Goal: Task Accomplishment & Management: Manage account settings

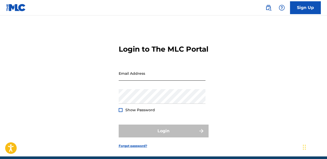
click at [135, 81] on input "Email Address" at bounding box center [162, 73] width 87 height 15
type input "[EMAIL_ADDRESS][DOMAIN_NAME]"
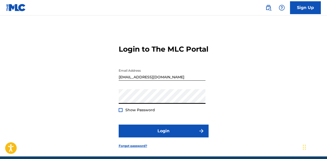
click at [246, 62] on div "Login to The MLC Portal Email Address [EMAIL_ADDRESS][DOMAIN_NAME] Password Sho…" at bounding box center [163, 92] width 327 height 128
click at [121, 112] on div at bounding box center [121, 110] width 4 height 4
click at [119, 125] on button "Login" at bounding box center [164, 131] width 90 height 13
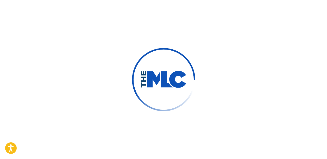
click at [158, 140] on div at bounding box center [163, 79] width 327 height 159
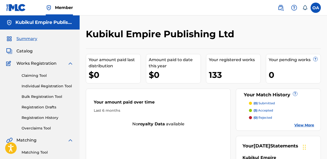
scroll to position [28, 0]
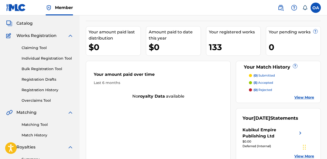
click at [305, 98] on link "View More" at bounding box center [305, 97] width 20 height 5
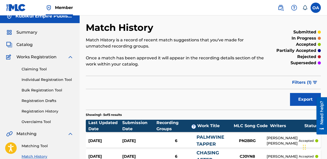
scroll to position [6, 0]
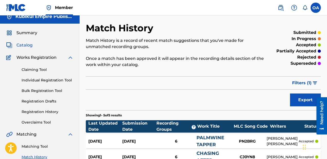
click at [21, 47] on span "Catalog" at bounding box center [24, 45] width 16 height 6
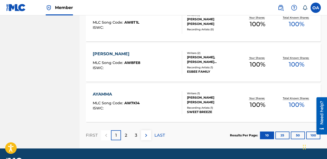
scroll to position [429, 0]
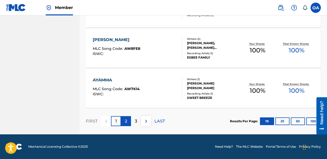
click at [126, 117] on div "2" at bounding box center [126, 121] width 10 height 10
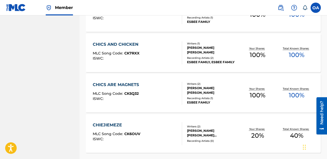
scroll to position [399, 0]
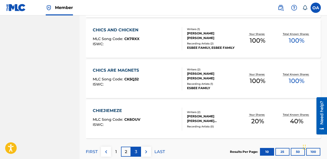
click at [136, 153] on p "3" at bounding box center [136, 152] width 2 height 6
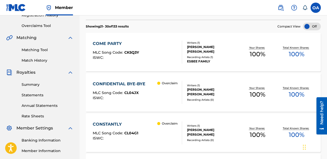
scroll to position [99, 0]
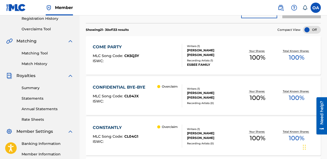
click at [130, 124] on div "CONSTANTLY MLC Song Code : CL04G1 ISWC : Overclaim Writers ( 1 ) [PERSON_NAME] …" at bounding box center [203, 136] width 235 height 39
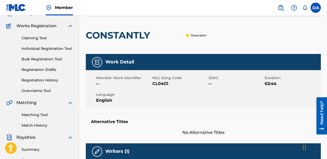
scroll to position [32, 0]
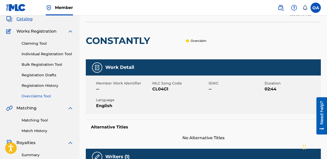
click at [30, 97] on link "Overclaims Tool" at bounding box center [48, 96] width 52 height 5
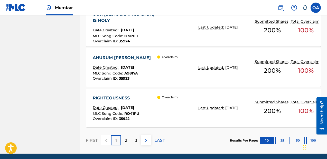
scroll to position [497, 0]
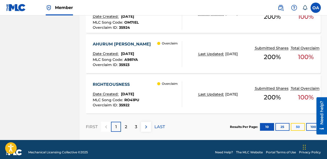
click at [296, 123] on button "50" at bounding box center [298, 127] width 14 height 8
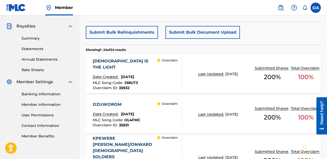
scroll to position [114, 0]
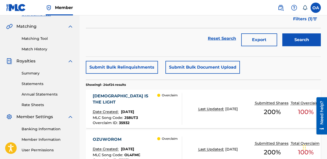
click at [134, 110] on span "[DATE]" at bounding box center [127, 112] width 13 height 5
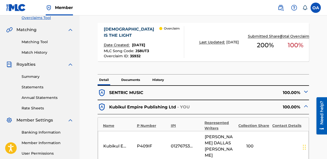
scroll to position [111, 0]
click at [306, 92] on img at bounding box center [306, 91] width 6 height 6
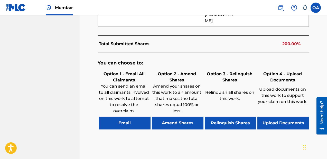
scroll to position [374, 0]
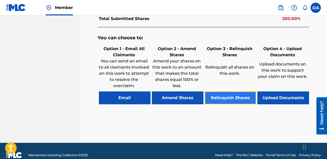
click at [227, 92] on button "Relinquish Shares" at bounding box center [231, 98] width 52 height 13
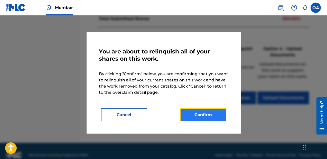
click at [205, 116] on button "Confirm" at bounding box center [203, 114] width 46 height 13
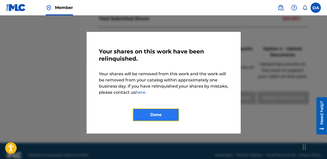
click at [159, 118] on button "Done" at bounding box center [156, 114] width 46 height 13
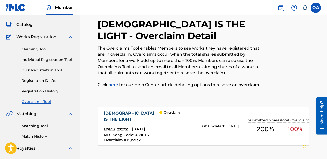
scroll to position [26, 0]
click at [34, 104] on link "Overclaims Tool" at bounding box center [48, 101] width 52 height 5
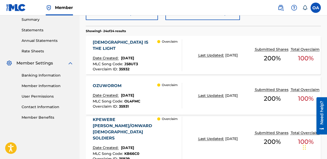
scroll to position [168, 0]
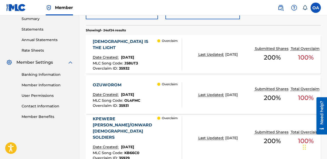
click at [138, 86] on div "OZUWOROM" at bounding box center [117, 85] width 48 height 6
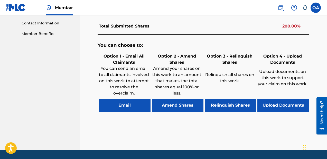
scroll to position [267, 0]
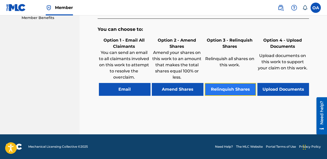
click at [225, 88] on button "Relinquish Shares" at bounding box center [231, 89] width 52 height 13
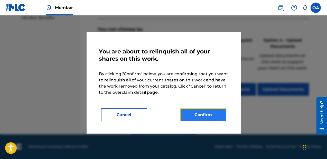
click at [201, 115] on button "Confirm" at bounding box center [203, 114] width 46 height 13
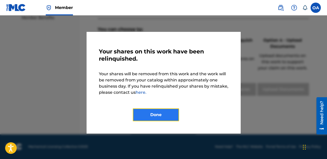
click at [152, 111] on button "Done" at bounding box center [156, 114] width 46 height 13
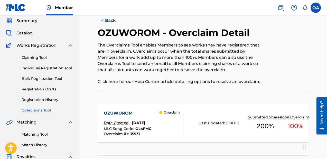
scroll to position [0, 0]
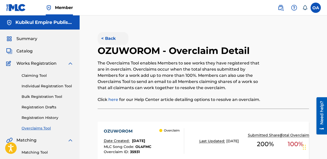
click at [111, 36] on button "< Back" at bounding box center [113, 38] width 31 height 13
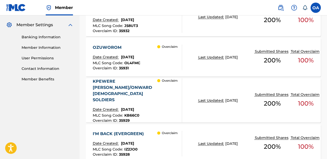
click at [157, 99] on div "KPEWERE [PERSON_NAME]/ONWARD [DEMOGRAPHIC_DATA] SOLDIERS Date Created: [DATE] M…" at bounding box center [125, 100] width 65 height 44
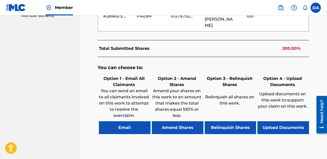
scroll to position [283, 0]
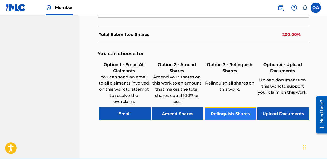
click at [222, 107] on button "Relinquish Shares" at bounding box center [231, 113] width 52 height 13
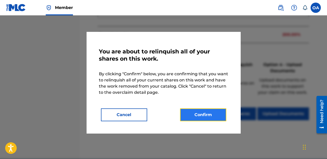
click at [198, 111] on button "Confirm" at bounding box center [203, 114] width 46 height 13
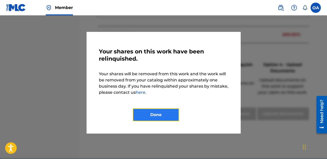
click at [142, 114] on button "Done" at bounding box center [156, 114] width 46 height 13
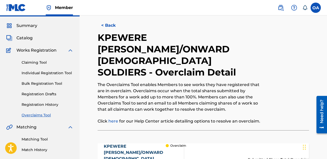
scroll to position [0, 0]
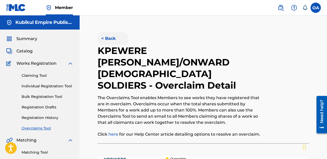
click at [113, 40] on button "< Back" at bounding box center [113, 38] width 31 height 13
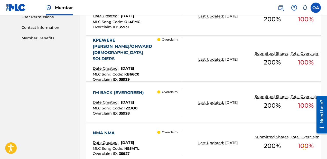
scroll to position [251, 0]
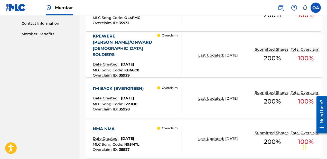
click at [159, 98] on div "Overclaim" at bounding box center [169, 99] width 25 height 26
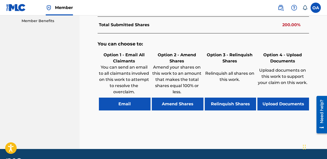
scroll to position [279, 0]
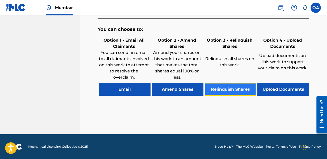
click at [233, 90] on button "Relinquish Shares" at bounding box center [231, 89] width 52 height 13
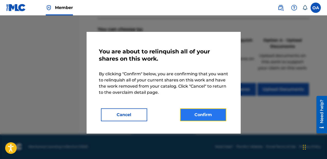
click at [200, 116] on button "Confirm" at bounding box center [203, 114] width 46 height 13
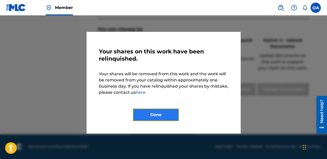
click at [158, 111] on button "Done" at bounding box center [156, 114] width 46 height 13
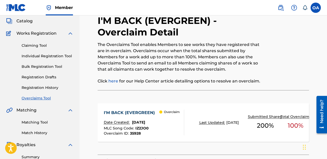
scroll to position [0, 0]
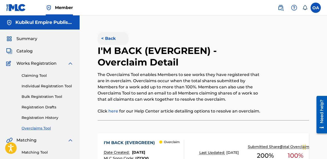
click at [114, 40] on button "< Back" at bounding box center [113, 38] width 31 height 13
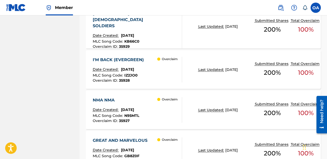
scroll to position [281, 0]
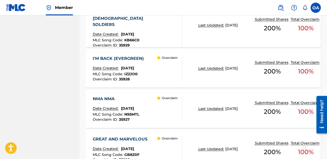
click at [166, 104] on div "Overclaim" at bounding box center [169, 109] width 25 height 26
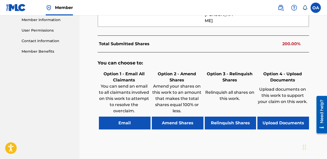
scroll to position [234, 0]
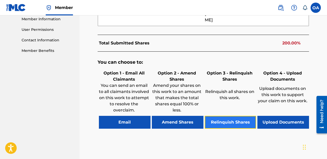
click at [225, 121] on button "Relinquish Shares" at bounding box center [231, 122] width 52 height 13
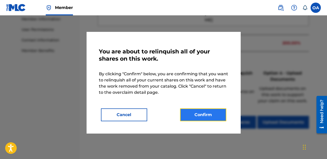
click at [214, 116] on button "Confirm" at bounding box center [203, 114] width 46 height 13
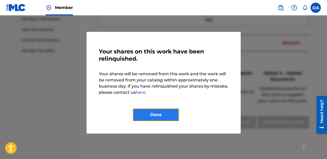
click at [155, 112] on button "Done" at bounding box center [156, 114] width 46 height 13
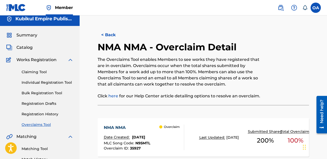
scroll to position [0, 0]
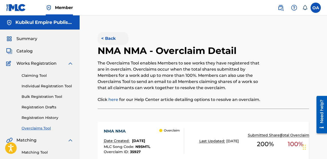
click at [114, 33] on button "< Back" at bounding box center [113, 38] width 31 height 13
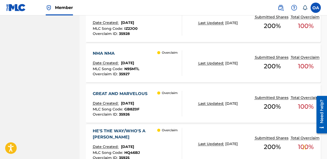
scroll to position [342, 0]
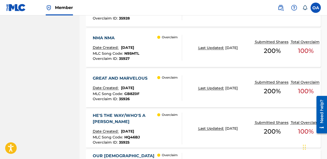
click at [157, 93] on div "GREAT AND MARVELOUS Date Created: September 17, 2025 MLC Song Code : GB8Z0F Ove…" at bounding box center [137, 88] width 89 height 26
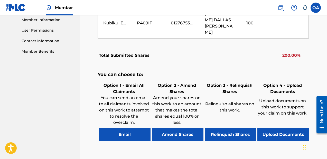
scroll to position [242, 0]
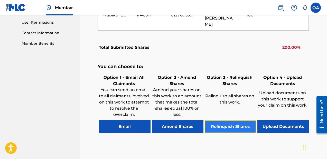
click at [221, 122] on button "Relinquish Shares" at bounding box center [231, 126] width 52 height 13
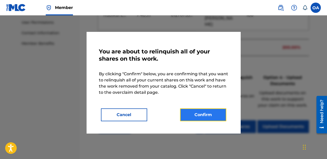
click at [209, 117] on button "Confirm" at bounding box center [203, 114] width 46 height 13
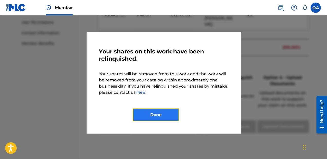
click at [153, 113] on button "Done" at bounding box center [156, 114] width 46 height 13
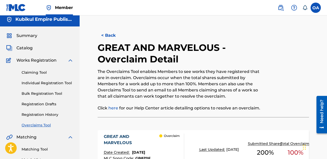
scroll to position [0, 0]
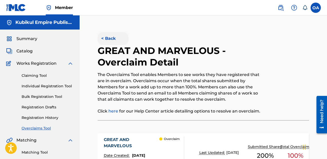
click at [116, 34] on button "< Back" at bounding box center [113, 38] width 31 height 13
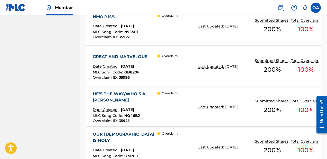
scroll to position [370, 0]
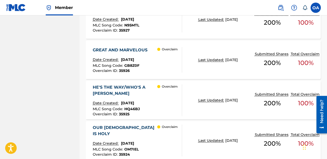
click at [168, 84] on div "Overclaim" at bounding box center [169, 100] width 25 height 32
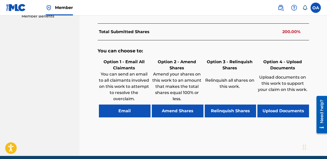
scroll to position [274, 0]
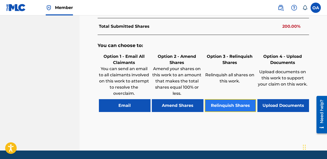
click at [233, 99] on button "Relinquish Shares" at bounding box center [231, 105] width 52 height 13
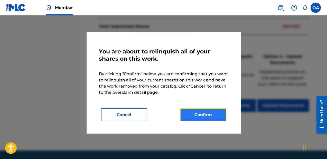
click at [202, 113] on button "Confirm" at bounding box center [203, 114] width 46 height 13
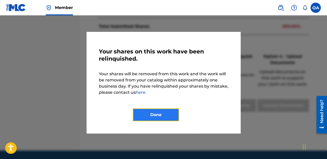
click at [162, 113] on button "Done" at bounding box center [156, 114] width 46 height 13
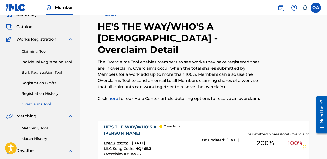
scroll to position [11, 0]
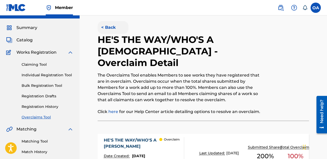
click at [105, 30] on button "< Back" at bounding box center [113, 27] width 31 height 13
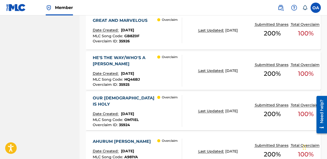
scroll to position [401, 0]
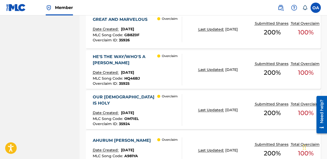
click at [134, 111] on span "[DATE]" at bounding box center [127, 113] width 13 height 5
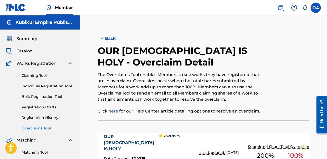
scroll to position [401, 0]
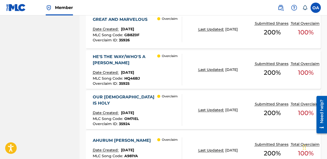
click at [168, 66] on div "Overclaim" at bounding box center [169, 70] width 25 height 32
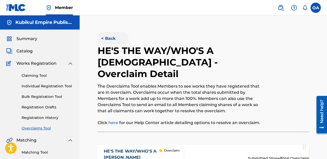
click at [115, 41] on button "< Back" at bounding box center [113, 38] width 31 height 13
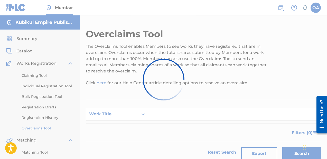
scroll to position [401, 0]
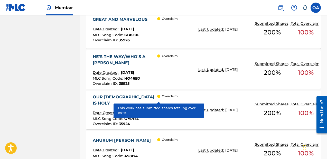
click at [143, 98] on div "OUR GOD IS HOLY Date Created: September 17, 2025 MLC Song Code : OM7IEL Overcla…" at bounding box center [125, 110] width 65 height 32
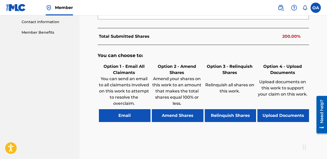
scroll to position [254, 0]
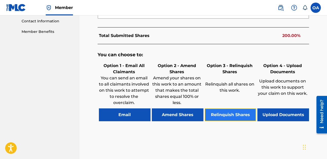
click at [223, 116] on button "Relinquish Shares" at bounding box center [231, 114] width 52 height 13
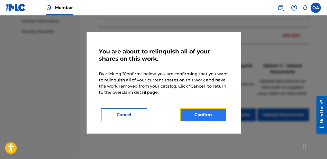
click at [204, 110] on button "Confirm" at bounding box center [203, 114] width 46 height 13
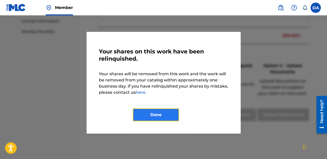
click at [158, 118] on button "Done" at bounding box center [156, 114] width 46 height 13
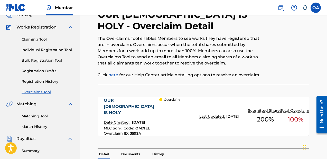
scroll to position [3, 0]
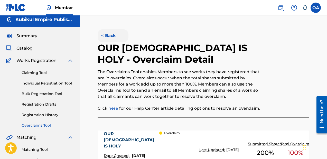
click at [101, 35] on button "< Back" at bounding box center [113, 35] width 31 height 13
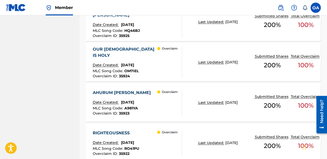
scroll to position [451, 0]
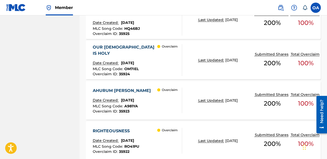
click at [168, 105] on div "Overclaim" at bounding box center [169, 101] width 25 height 26
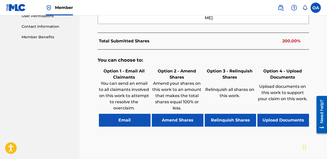
scroll to position [249, 0]
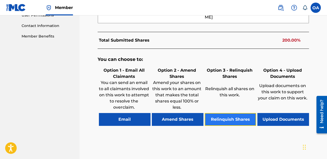
click at [224, 116] on button "Relinquish Shares" at bounding box center [231, 119] width 52 height 13
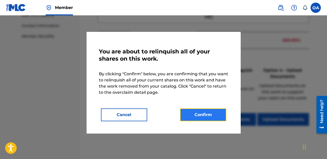
click at [196, 111] on button "Confirm" at bounding box center [203, 114] width 46 height 13
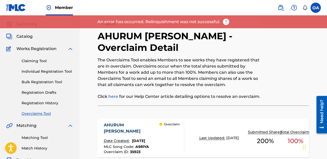
scroll to position [0, 0]
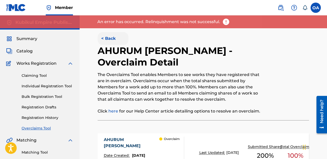
click at [112, 39] on button "< Back" at bounding box center [113, 38] width 31 height 13
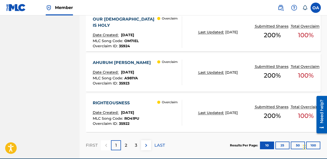
scroll to position [490, 0]
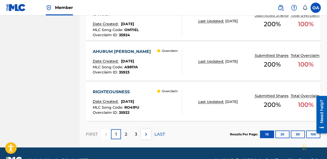
click at [160, 92] on div "Overclaim" at bounding box center [169, 102] width 25 height 26
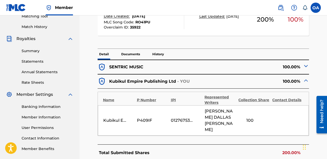
scroll to position [110, 0]
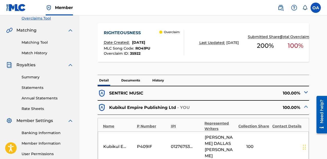
click at [306, 94] on img at bounding box center [306, 92] width 6 height 6
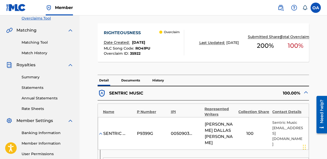
click at [132, 78] on p "Documents" at bounding box center [131, 80] width 22 height 11
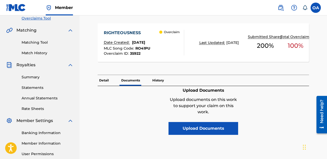
scroll to position [133, 0]
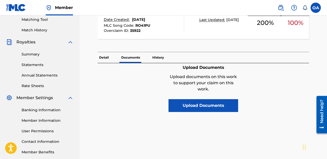
click at [167, 60] on div "Detail Documents History" at bounding box center [204, 57] width 212 height 11
click at [154, 53] on p "History" at bounding box center [158, 57] width 15 height 11
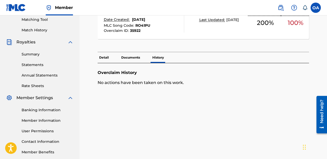
click at [103, 58] on p "Detail" at bounding box center [104, 57] width 13 height 11
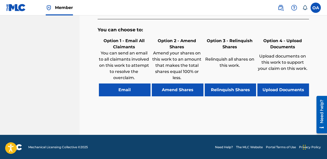
scroll to position [279, 0]
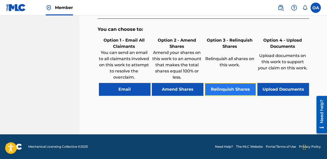
click at [224, 88] on button "Relinquish Shares" at bounding box center [231, 89] width 52 height 13
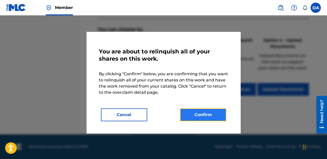
click at [200, 114] on button "Confirm" at bounding box center [203, 114] width 46 height 13
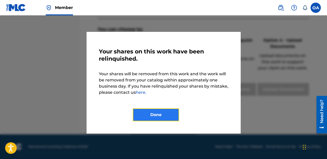
click at [155, 113] on button "Done" at bounding box center [156, 114] width 46 height 13
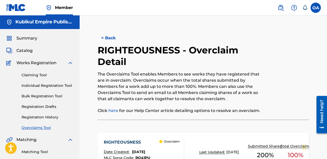
scroll to position [0, 0]
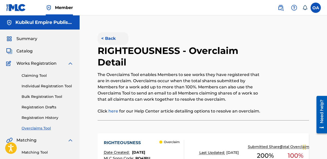
click at [111, 38] on button "< Back" at bounding box center [113, 38] width 31 height 13
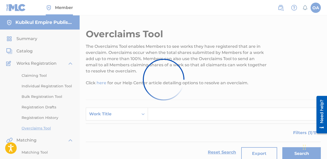
scroll to position [484, 0]
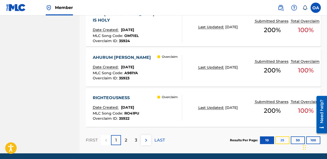
click at [282, 137] on button "25" at bounding box center [283, 141] width 14 height 8
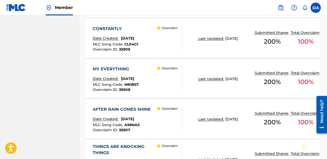
scroll to position [1060, 0]
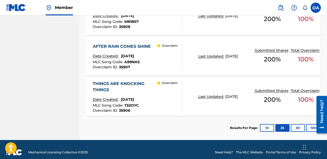
click at [165, 88] on div "Overclaim" at bounding box center [169, 97] width 25 height 32
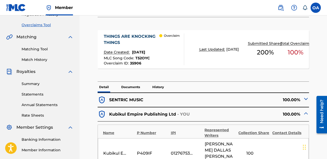
scroll to position [89, 0]
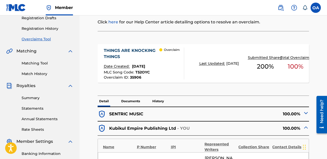
click at [306, 113] on img at bounding box center [306, 113] width 6 height 6
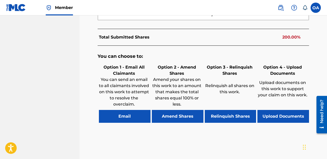
scroll to position [374, 0]
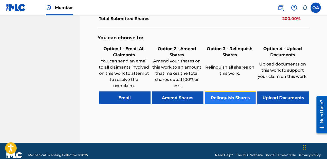
click at [227, 92] on button "Relinquish Shares" at bounding box center [231, 98] width 52 height 13
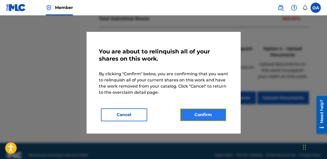
click at [203, 116] on button "Confirm" at bounding box center [203, 114] width 46 height 13
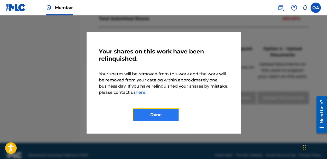
click at [153, 113] on button "Done" at bounding box center [156, 114] width 46 height 13
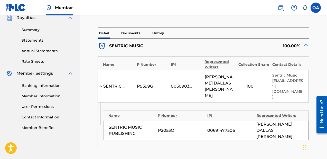
scroll to position [0, 0]
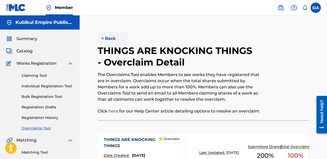
click at [115, 43] on button "< Back" at bounding box center [113, 38] width 31 height 13
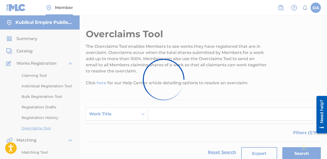
scroll to position [1047, 0]
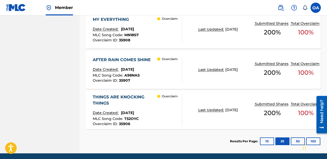
click at [166, 61] on div "Overclaim" at bounding box center [169, 70] width 25 height 26
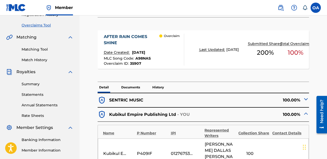
scroll to position [102, 0]
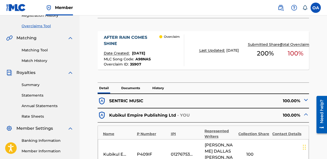
click at [302, 103] on div "100.00%" at bounding box center [257, 101] width 106 height 8
click at [307, 101] on img at bounding box center [306, 100] width 6 height 6
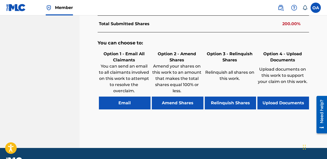
scroll to position [372, 0]
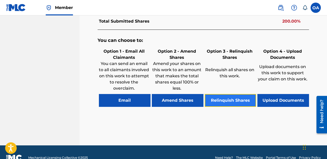
click at [230, 94] on button "Relinquish Shares" at bounding box center [231, 100] width 52 height 13
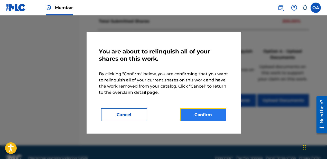
click at [198, 113] on button "Confirm" at bounding box center [203, 114] width 46 height 13
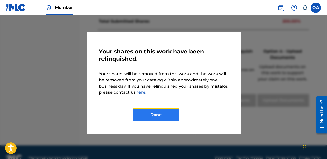
click at [151, 115] on button "Done" at bounding box center [156, 114] width 46 height 13
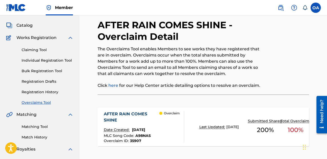
scroll to position [19, 0]
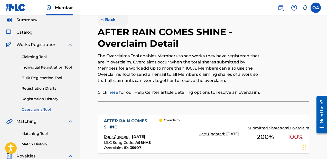
click at [111, 23] on button "< Back" at bounding box center [113, 19] width 31 height 13
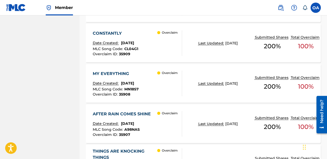
scroll to position [990, 0]
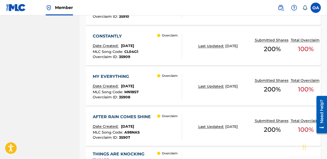
click at [177, 89] on div "Overclaim" at bounding box center [169, 87] width 25 height 26
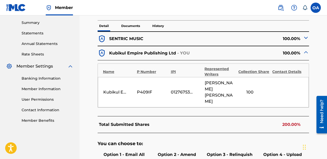
scroll to position [169, 0]
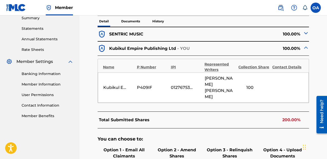
click at [306, 33] on img at bounding box center [306, 33] width 6 height 6
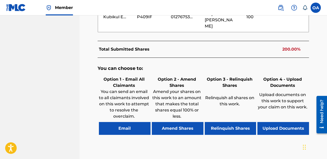
scroll to position [339, 0]
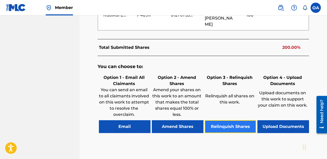
click at [221, 120] on button "Relinquish Shares" at bounding box center [231, 126] width 52 height 13
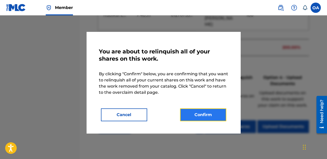
click at [203, 110] on button "Confirm" at bounding box center [203, 114] width 46 height 13
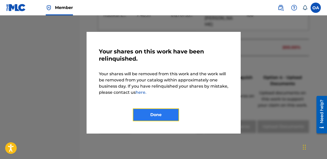
click at [152, 117] on button "Done" at bounding box center [156, 114] width 46 height 13
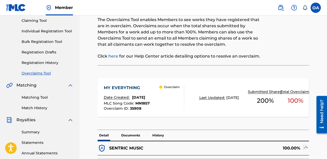
scroll to position [0, 0]
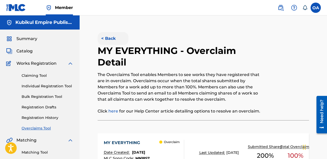
click at [103, 35] on button "< Back" at bounding box center [113, 38] width 31 height 13
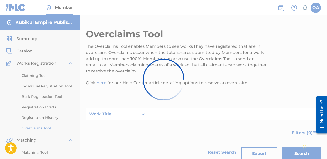
scroll to position [990, 0]
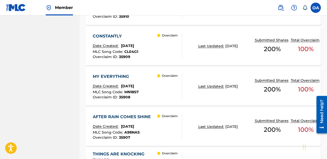
click at [219, 46] on div "CONSTANTLY Date Created: September 17, 2025 MLC Song Code : CL04G1 Overclaim ID…" at bounding box center [203, 46] width 235 height 39
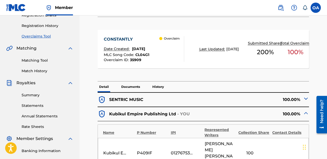
scroll to position [110, 0]
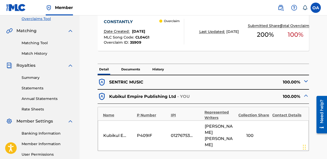
click at [308, 81] on img at bounding box center [306, 81] width 6 height 6
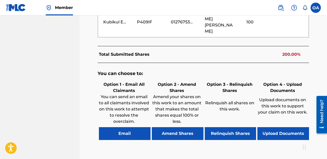
scroll to position [321, 0]
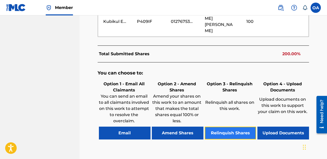
click at [227, 127] on button "Relinquish Shares" at bounding box center [231, 133] width 52 height 13
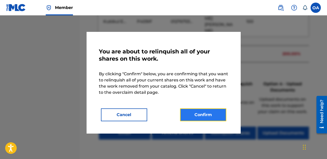
click at [208, 113] on button "Confirm" at bounding box center [203, 114] width 46 height 13
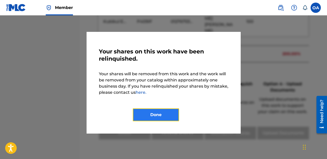
click at [158, 116] on button "Done" at bounding box center [156, 114] width 46 height 13
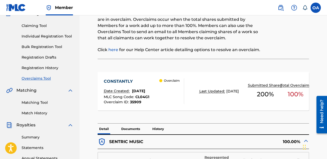
scroll to position [0, 0]
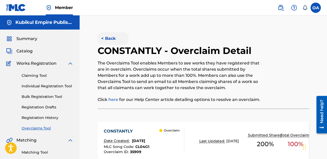
click at [111, 39] on button "< Back" at bounding box center [113, 38] width 31 height 13
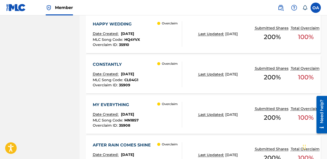
scroll to position [959, 0]
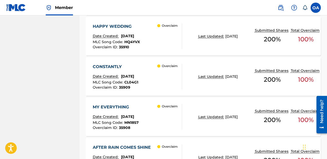
click at [221, 76] on div "Last Updated: September 17, 2025" at bounding box center [223, 76] width 51 height 5
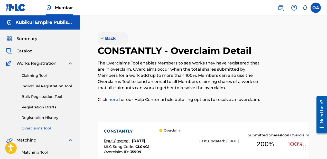
click at [110, 41] on button "< Back" at bounding box center [113, 38] width 31 height 13
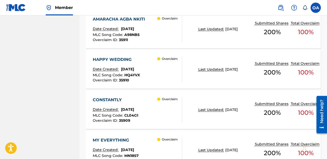
scroll to position [922, 0]
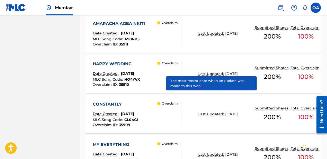
click at [211, 71] on p "Last Updated:" at bounding box center [211, 73] width 27 height 5
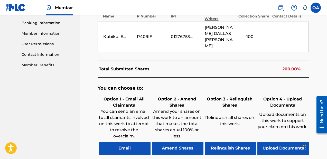
scroll to position [222, 0]
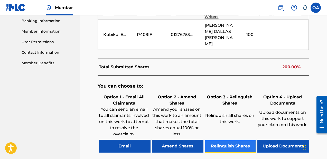
click at [224, 144] on button "Relinquish Shares" at bounding box center [231, 146] width 52 height 13
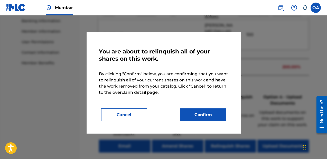
click at [198, 108] on div "You are about to relinquish all of your shares on this work. By clicking "Confi…" at bounding box center [164, 82] width 130 height 77
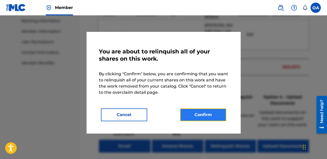
click at [205, 112] on button "Confirm" at bounding box center [203, 114] width 46 height 13
click at [200, 114] on button "Confirm" at bounding box center [203, 114] width 46 height 13
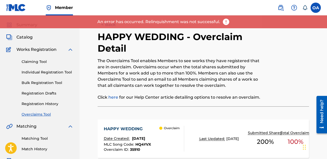
scroll to position [0, 0]
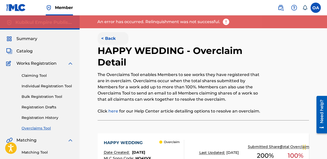
click at [109, 38] on button "< Back" at bounding box center [113, 38] width 31 height 13
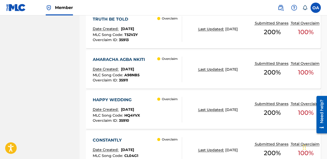
scroll to position [881, 0]
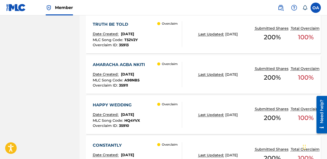
click at [198, 73] on div "Last Updated: September 17, 2025" at bounding box center [222, 74] width 56 height 5
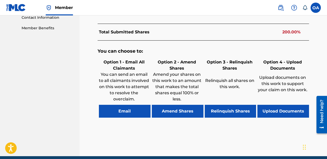
scroll to position [258, 0]
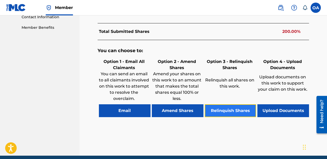
click at [223, 109] on button "Relinquish Shares" at bounding box center [231, 110] width 52 height 13
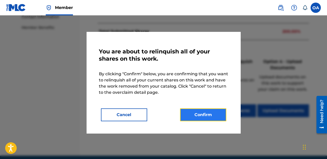
click at [206, 115] on button "Confirm" at bounding box center [203, 114] width 46 height 13
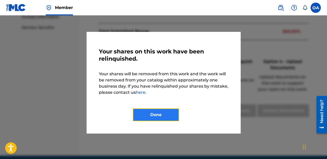
click at [144, 114] on button "Done" at bounding box center [156, 114] width 46 height 13
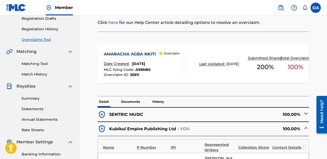
scroll to position [0, 0]
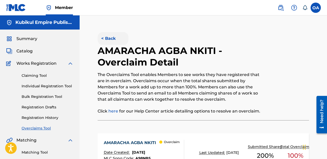
click at [111, 39] on button "< Back" at bounding box center [113, 38] width 31 height 13
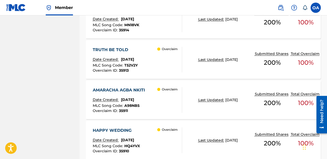
scroll to position [842, 0]
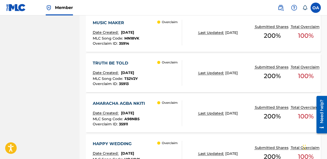
click at [162, 67] on div "Overclaim" at bounding box center [169, 73] width 25 height 26
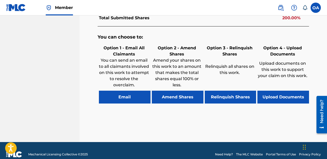
scroll to position [273, 0]
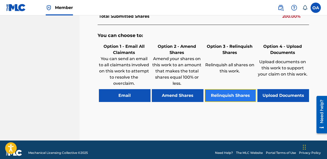
click at [224, 91] on button "Relinquish Shares" at bounding box center [231, 95] width 52 height 13
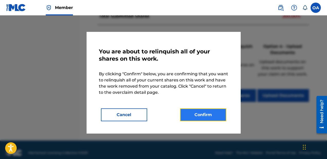
click at [197, 116] on button "Confirm" at bounding box center [203, 114] width 46 height 13
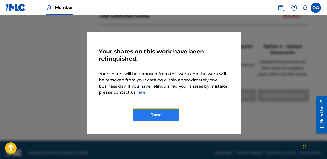
click at [151, 111] on button "Done" at bounding box center [156, 114] width 46 height 13
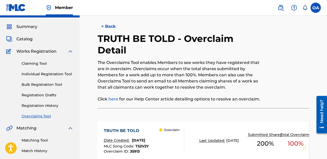
scroll to position [1, 0]
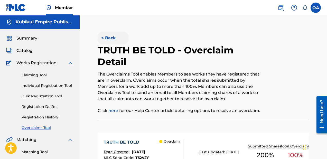
click at [107, 40] on button "< Back" at bounding box center [113, 38] width 31 height 13
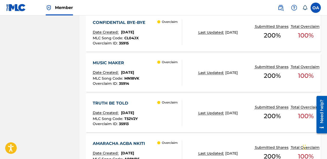
scroll to position [801, 0]
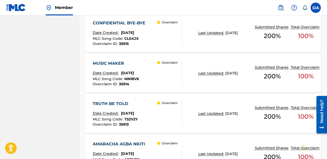
click at [187, 70] on div "MUSIC MAKER Date Created: September 17, 2025 MLC Song Code : MN18VK Overclaim I…" at bounding box center [203, 73] width 235 height 39
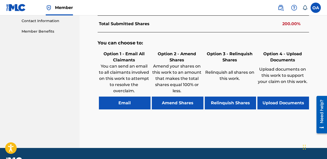
scroll to position [267, 0]
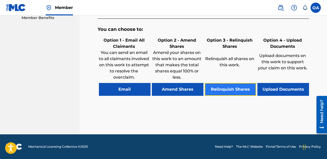
click at [235, 91] on button "Relinquish Shares" at bounding box center [231, 89] width 52 height 13
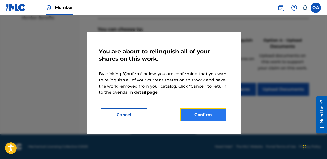
click at [199, 115] on button "Confirm" at bounding box center [203, 114] width 46 height 13
click at [195, 118] on button "Confirm" at bounding box center [203, 114] width 46 height 13
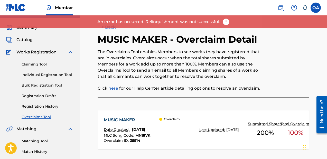
scroll to position [0, 0]
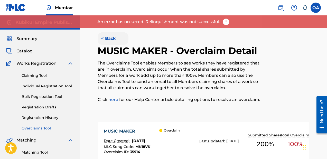
click at [119, 41] on button "< Back" at bounding box center [113, 38] width 31 height 13
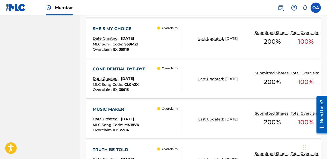
scroll to position [740, 0]
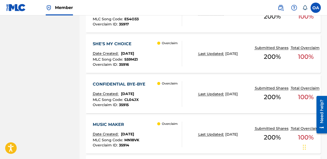
click at [162, 88] on div "Overclaim" at bounding box center [169, 94] width 25 height 26
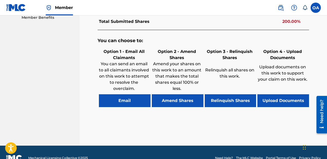
scroll to position [279, 0]
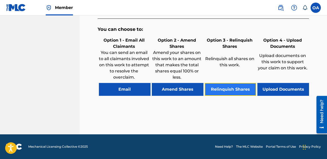
click at [232, 93] on button "Relinquish Shares" at bounding box center [231, 89] width 52 height 13
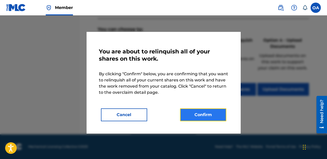
click at [203, 113] on button "Confirm" at bounding box center [203, 114] width 46 height 13
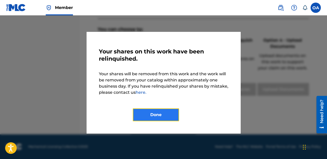
click at [153, 116] on button "Done" at bounding box center [156, 114] width 46 height 13
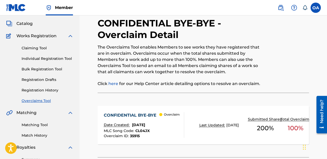
scroll to position [14, 0]
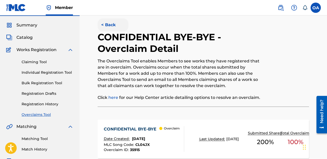
click at [108, 25] on button "< Back" at bounding box center [113, 25] width 31 height 13
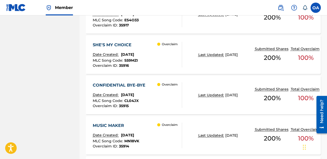
scroll to position [739, 0]
click at [159, 55] on div "Overclaim" at bounding box center [169, 55] width 25 height 26
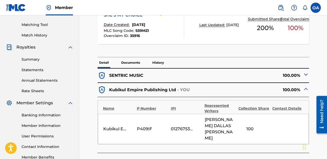
scroll to position [118, 0]
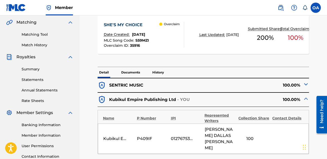
click at [305, 85] on img at bounding box center [306, 84] width 6 height 6
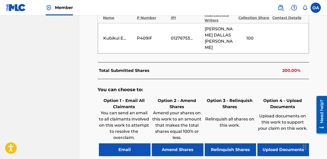
scroll to position [374, 0]
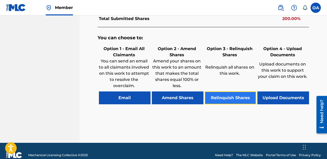
click at [226, 92] on button "Relinquish Shares" at bounding box center [231, 98] width 52 height 13
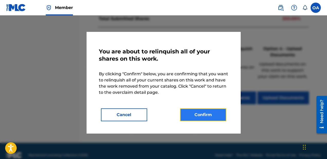
click at [206, 117] on button "Confirm" at bounding box center [203, 114] width 46 height 13
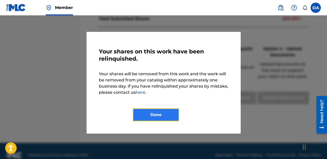
click at [148, 115] on button "Done" at bounding box center [156, 114] width 46 height 13
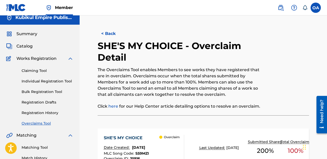
scroll to position [5, 0]
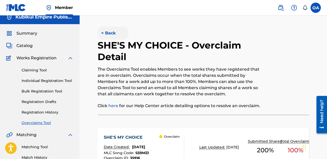
click at [103, 31] on button "< Back" at bounding box center [113, 33] width 31 height 13
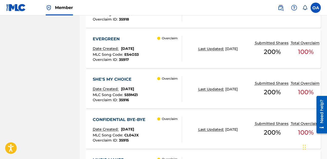
scroll to position [700, 0]
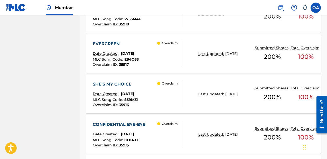
click at [158, 58] on div "Overclaim" at bounding box center [169, 54] width 25 height 26
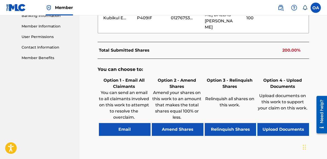
scroll to position [229, 0]
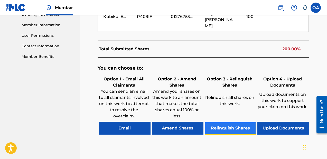
click at [224, 125] on button "Relinquish Shares" at bounding box center [231, 128] width 52 height 13
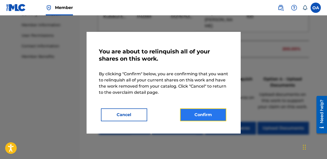
click at [203, 119] on button "Confirm" at bounding box center [203, 114] width 46 height 13
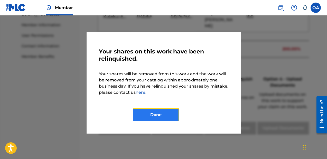
click at [154, 113] on button "Done" at bounding box center [156, 114] width 46 height 13
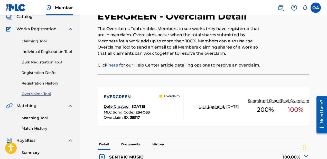
scroll to position [0, 0]
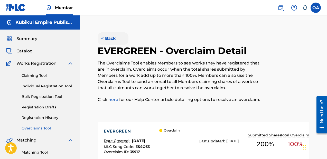
click at [103, 37] on button "< Back" at bounding box center [113, 38] width 31 height 13
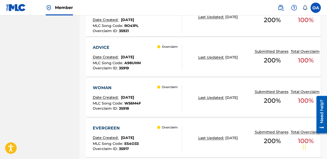
scroll to position [614, 0]
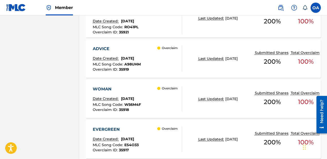
click at [167, 101] on div "Overclaim" at bounding box center [169, 99] width 25 height 26
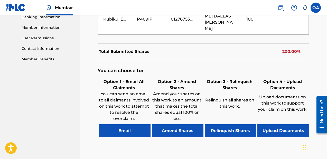
scroll to position [239, 0]
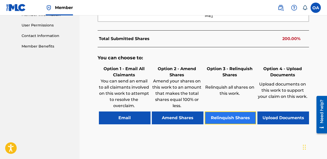
click at [225, 118] on button "Relinquish Shares" at bounding box center [231, 118] width 52 height 13
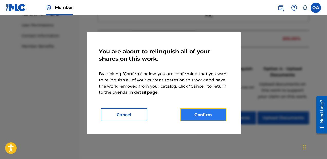
click at [204, 115] on button "Confirm" at bounding box center [203, 114] width 46 height 13
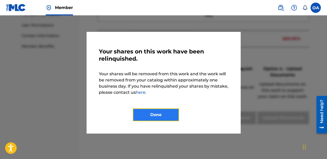
click at [149, 110] on button "Done" at bounding box center [156, 114] width 46 height 13
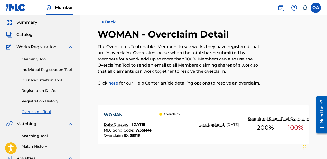
scroll to position [0, 0]
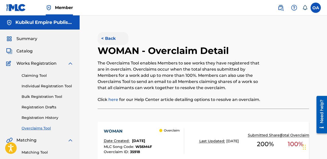
click at [107, 42] on button "< Back" at bounding box center [113, 38] width 31 height 13
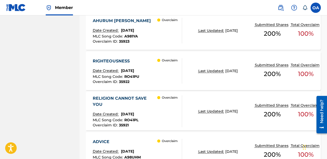
scroll to position [507, 0]
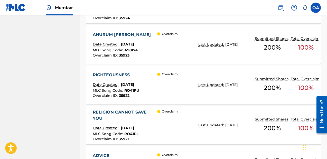
click at [157, 117] on div "Overclaim" at bounding box center [169, 125] width 25 height 32
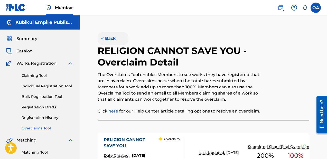
click at [106, 43] on button "< Back" at bounding box center [113, 38] width 31 height 13
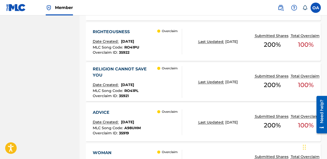
scroll to position [552, 0]
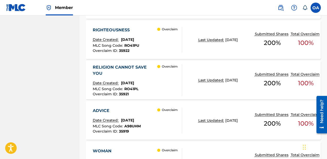
click at [119, 118] on span "Date Created:" at bounding box center [107, 120] width 28 height 5
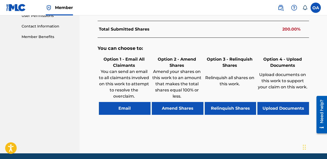
scroll to position [267, 0]
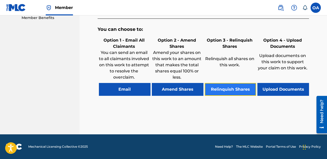
click at [227, 90] on button "Relinquish Shares" at bounding box center [231, 89] width 52 height 13
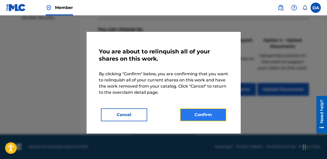
click at [198, 113] on button "Confirm" at bounding box center [203, 114] width 46 height 13
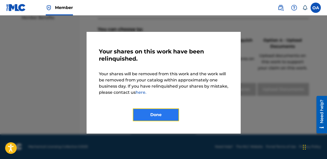
click at [156, 111] on button "Done" at bounding box center [156, 114] width 46 height 13
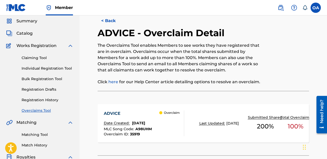
scroll to position [0, 0]
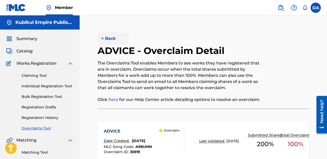
click at [110, 40] on button "< Back" at bounding box center [113, 38] width 31 height 13
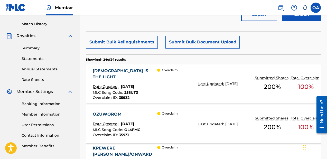
scroll to position [140, 0]
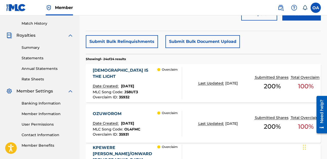
click at [145, 90] on div "MLC Song Code : J58UT3" at bounding box center [125, 92] width 65 height 5
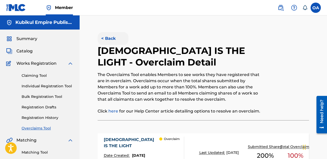
click at [106, 37] on button "< Back" at bounding box center [113, 38] width 31 height 13
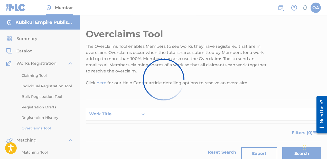
scroll to position [140, 0]
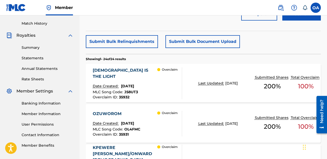
click at [168, 129] on div "Overclaim" at bounding box center [169, 124] width 25 height 26
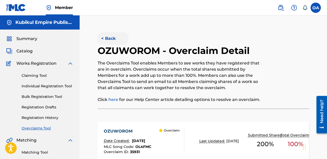
click at [104, 35] on button "< Back" at bounding box center [113, 38] width 31 height 13
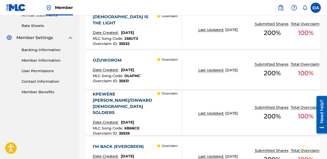
scroll to position [197, 0]
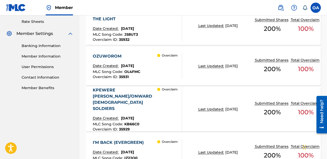
click at [161, 102] on div "Overclaim" at bounding box center [169, 109] width 25 height 44
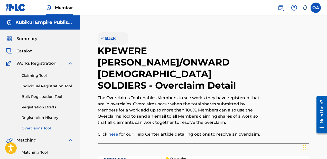
click at [111, 37] on button "< Back" at bounding box center [113, 38] width 31 height 13
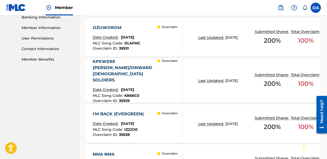
scroll to position [232, 0]
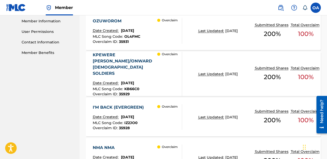
click at [172, 116] on div "Overclaim" at bounding box center [169, 117] width 25 height 26
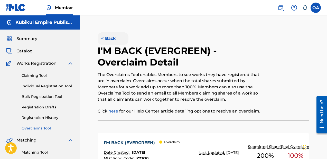
click at [107, 38] on button "< Back" at bounding box center [113, 38] width 31 height 13
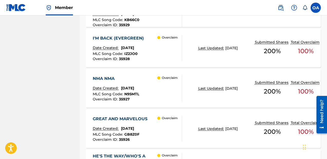
click at [160, 94] on div "Overclaim" at bounding box center [169, 89] width 25 height 26
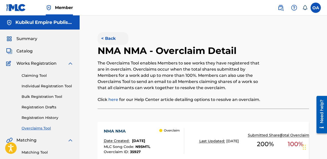
click at [104, 37] on button "< Back" at bounding box center [113, 38] width 31 height 13
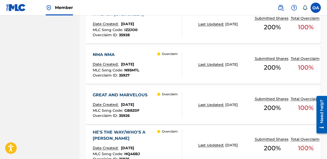
click at [162, 103] on div "Overclaim" at bounding box center [169, 105] width 25 height 26
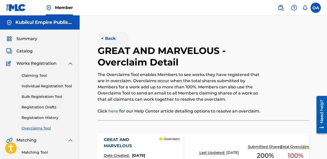
click at [106, 43] on button "< Back" at bounding box center [113, 38] width 31 height 13
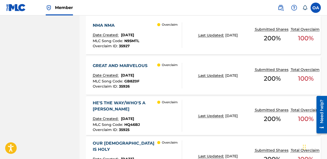
click at [168, 117] on div "Overclaim" at bounding box center [169, 116] width 25 height 32
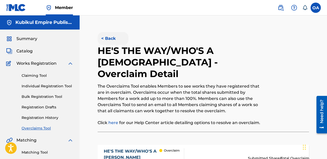
click at [108, 39] on button "< Back" at bounding box center [113, 38] width 31 height 13
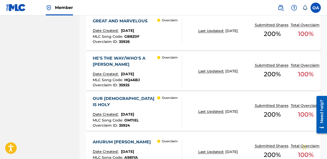
click at [156, 120] on div "OUR GOD IS HOLY Date Created: September 17, 2025 MLC Song Code : OM7IEL Overcla…" at bounding box center [203, 111] width 235 height 39
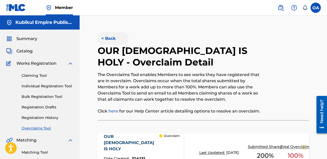
click at [106, 42] on button "< Back" at bounding box center [113, 38] width 31 height 13
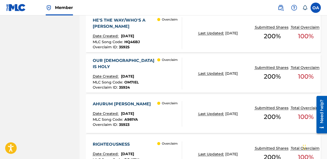
click at [160, 110] on div "Overclaim" at bounding box center [169, 114] width 25 height 26
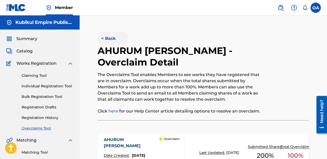
click at [111, 39] on button "< Back" at bounding box center [113, 38] width 31 height 13
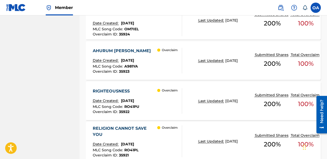
click at [139, 89] on div "RIGHTEOUSNESS Date Created: September 17, 2025 MLC Song Code : RO41PU Overclaim…" at bounding box center [116, 101] width 47 height 26
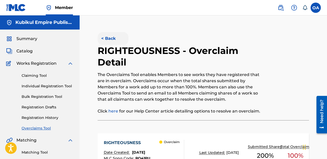
click at [109, 37] on button "< Back" at bounding box center [113, 38] width 31 height 13
click at [111, 39] on button "< Back" at bounding box center [113, 38] width 31 height 13
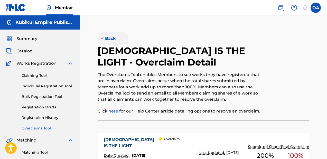
click at [106, 36] on button "< Back" at bounding box center [113, 38] width 31 height 13
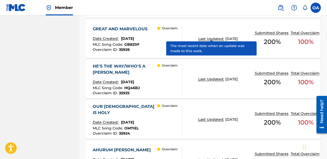
scroll to position [408, 0]
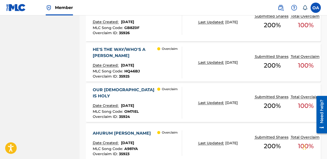
click at [167, 95] on div "Overclaim" at bounding box center [169, 103] width 25 height 32
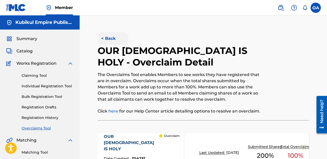
click at [111, 40] on button "< Back" at bounding box center [113, 38] width 31 height 13
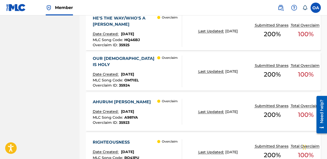
scroll to position [460, 0]
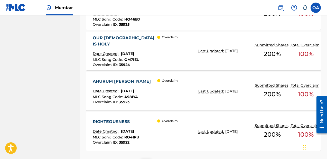
click at [153, 95] on div "MLC Song Code : A981YA" at bounding box center [123, 97] width 61 height 5
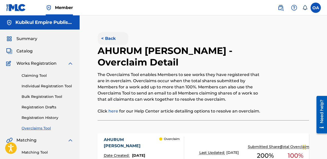
click at [107, 42] on button "< Back" at bounding box center [113, 38] width 31 height 13
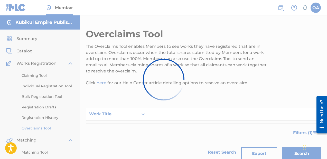
scroll to position [460, 0]
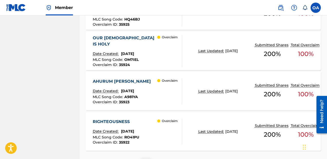
click at [134, 129] on span "[DATE]" at bounding box center [127, 131] width 13 height 5
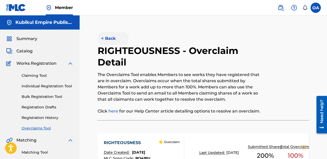
click at [106, 35] on button "< Back" at bounding box center [113, 38] width 31 height 13
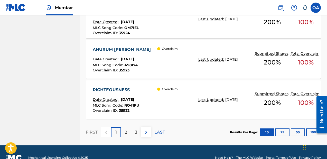
scroll to position [497, 0]
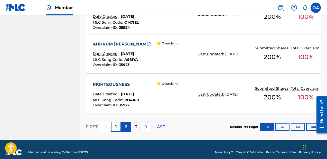
click at [126, 124] on p "2" at bounding box center [126, 127] width 2 height 6
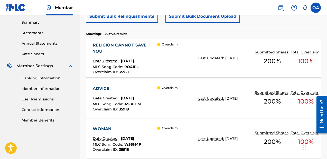
scroll to position [164, 0]
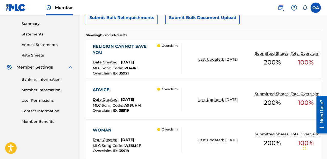
click at [168, 72] on div "Overclaim" at bounding box center [169, 59] width 25 height 32
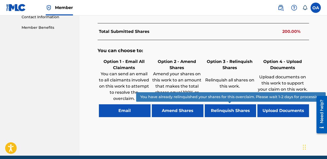
scroll to position [262, 0]
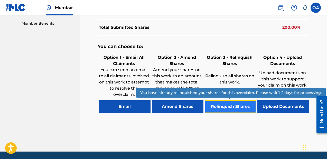
click at [220, 106] on button "Relinquish Shares" at bounding box center [231, 106] width 52 height 13
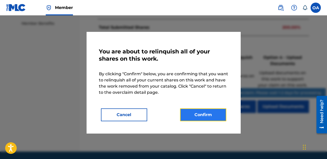
click at [200, 112] on button "Confirm" at bounding box center [203, 114] width 46 height 13
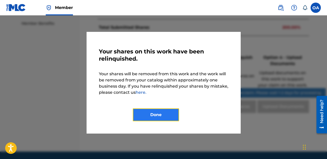
click at [144, 115] on button "Done" at bounding box center [156, 114] width 46 height 13
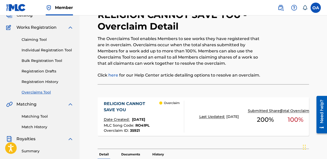
scroll to position [0, 0]
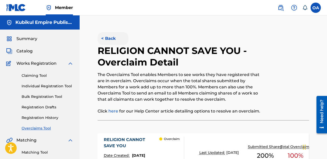
click at [109, 38] on button "< Back" at bounding box center [113, 38] width 31 height 13
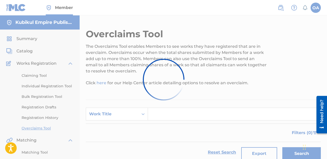
scroll to position [164, 0]
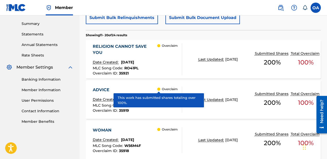
click at [140, 91] on div "ADVICE" at bounding box center [117, 90] width 48 height 6
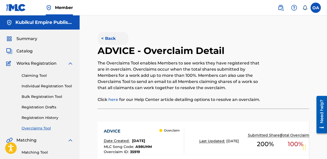
click at [110, 38] on button "< Back" at bounding box center [113, 38] width 31 height 13
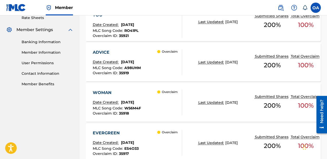
scroll to position [203, 0]
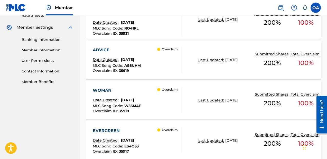
click at [141, 111] on div "Overclaim ID : 35918" at bounding box center [117, 111] width 48 height 4
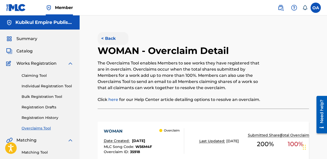
click at [117, 35] on button "< Back" at bounding box center [113, 38] width 31 height 13
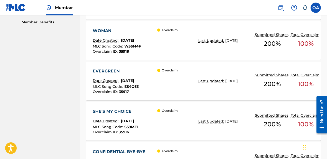
click at [139, 88] on div "MLC Song Code : ES4O33" at bounding box center [116, 87] width 46 height 5
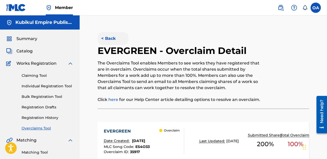
click at [111, 39] on button "< Back" at bounding box center [113, 38] width 31 height 13
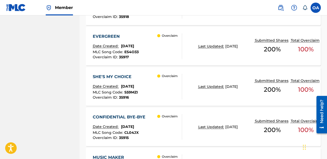
click at [138, 95] on div "MLC Song Code : S59MZI" at bounding box center [115, 93] width 45 height 5
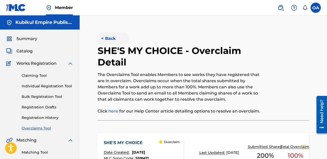
click at [108, 36] on button "< Back" at bounding box center [113, 38] width 31 height 13
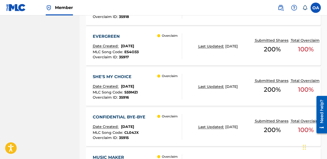
click at [161, 132] on div "Overclaim" at bounding box center [169, 127] width 25 height 26
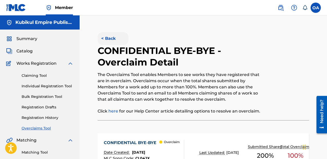
click at [111, 36] on button "< Back" at bounding box center [113, 38] width 31 height 13
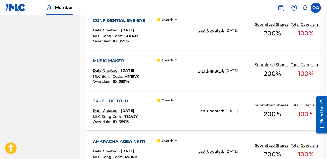
click at [139, 83] on div "Overclaim ID : 35914" at bounding box center [116, 82] width 47 height 4
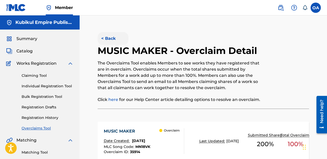
click at [112, 42] on button "< Back" at bounding box center [113, 38] width 31 height 13
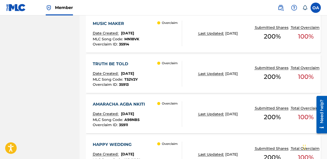
click at [135, 84] on div "Overclaim ID : 35913" at bounding box center [115, 85] width 45 height 4
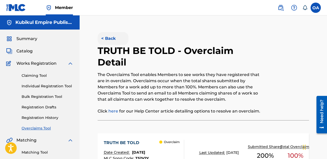
click at [102, 36] on button "< Back" at bounding box center [113, 38] width 31 height 13
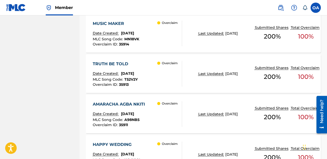
click at [166, 121] on div "Overclaim" at bounding box center [169, 114] width 25 height 26
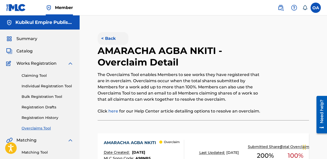
click at [106, 38] on button "< Back" at bounding box center [113, 38] width 31 height 13
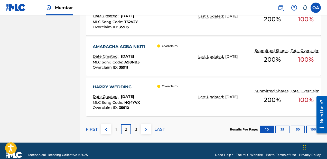
click at [140, 103] on div "MLC Song Code : HQ4YVX" at bounding box center [116, 103] width 47 height 5
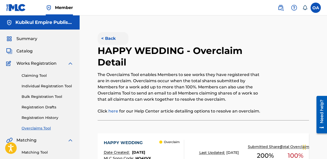
click at [108, 37] on button "< Back" at bounding box center [113, 38] width 31 height 13
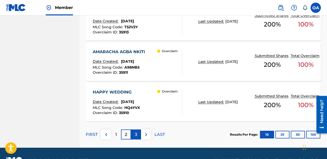
click at [136, 136] on p "3" at bounding box center [136, 135] width 2 height 6
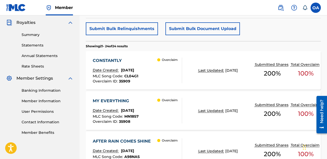
click at [138, 80] on div "Overclaim ID : 35909" at bounding box center [116, 81] width 46 height 4
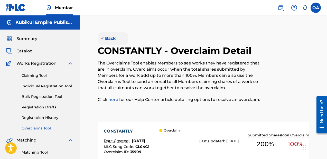
click at [106, 39] on button "< Back" at bounding box center [113, 38] width 31 height 13
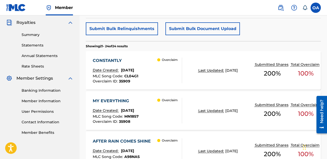
click at [165, 106] on div "Overclaim" at bounding box center [169, 111] width 25 height 26
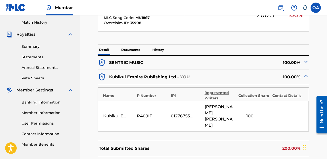
scroll to position [78, 0]
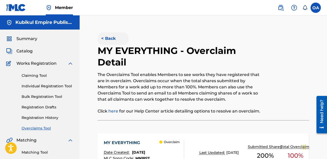
click at [103, 38] on button "< Back" at bounding box center [113, 38] width 31 height 13
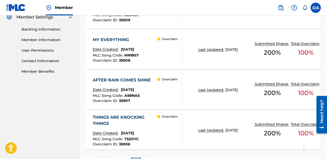
click at [152, 94] on div "MLC Song Code : A98NAS" at bounding box center [123, 96] width 61 height 5
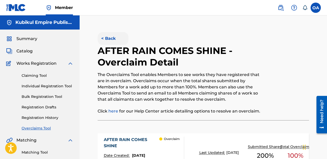
click at [106, 37] on button "< Back" at bounding box center [113, 38] width 31 height 13
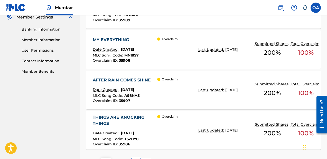
click at [170, 137] on div "Overclaim" at bounding box center [169, 130] width 25 height 32
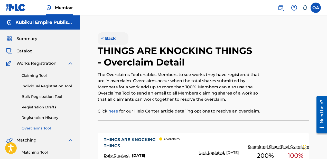
click at [110, 43] on button "< Back" at bounding box center [113, 38] width 31 height 13
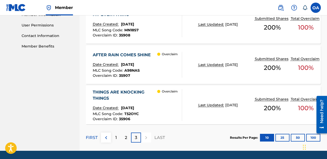
scroll to position [255, 0]
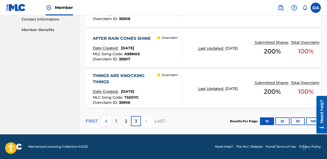
click at [146, 122] on div at bounding box center [146, 121] width 10 height 10
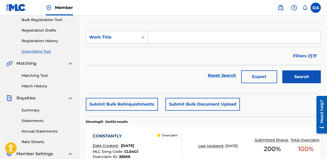
scroll to position [0, 0]
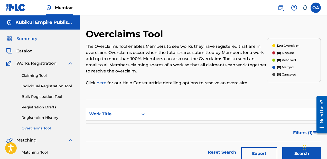
click at [29, 39] on span "Summary" at bounding box center [26, 39] width 21 height 6
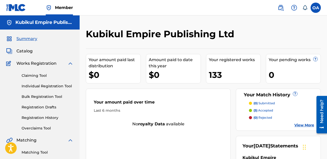
click at [29, 39] on span "Summary" at bounding box center [26, 39] width 21 height 6
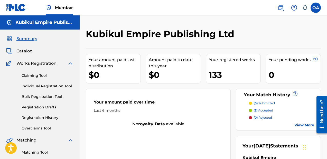
click at [29, 39] on span "Summary" at bounding box center [26, 39] width 21 height 6
click at [24, 49] on span "Catalog" at bounding box center [24, 51] width 16 height 6
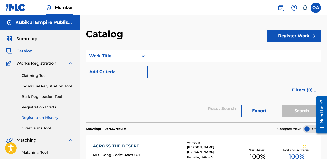
click at [40, 119] on link "Registration History" at bounding box center [48, 117] width 52 height 5
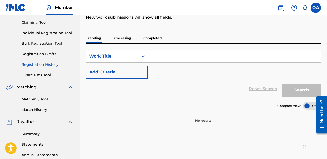
scroll to position [56, 0]
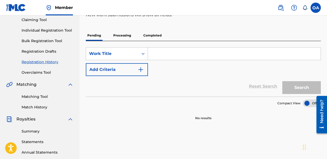
click at [118, 35] on p "Processing" at bounding box center [122, 35] width 21 height 11
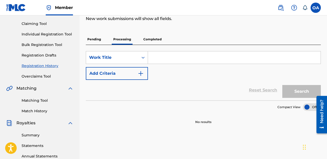
scroll to position [55, 0]
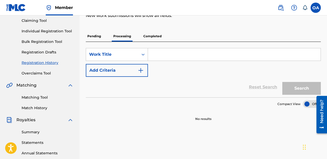
click at [150, 32] on p "Completed" at bounding box center [152, 36] width 21 height 11
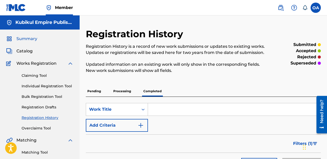
click at [27, 38] on span "Summary" at bounding box center [26, 39] width 21 height 6
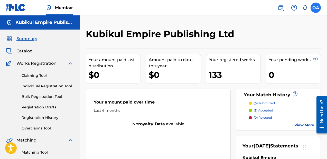
click at [315, 9] on label at bounding box center [316, 8] width 10 height 10
click at [316, 8] on input "OA Olaedo Handel Anyanwu contactolaedo@gmail.com Notification Preferences Profi…" at bounding box center [316, 8] width 0 height 0
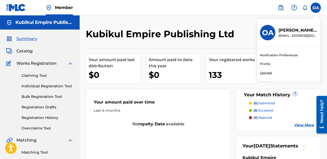
click at [266, 71] on p "Log out" at bounding box center [266, 72] width 12 height 5
click at [316, 8] on input "OA Olaedo Handel Anyanwu contactolaedo@gmail.com Notification Preferences Profi…" at bounding box center [316, 8] width 0 height 0
